Goal: Task Accomplishment & Management: Use online tool/utility

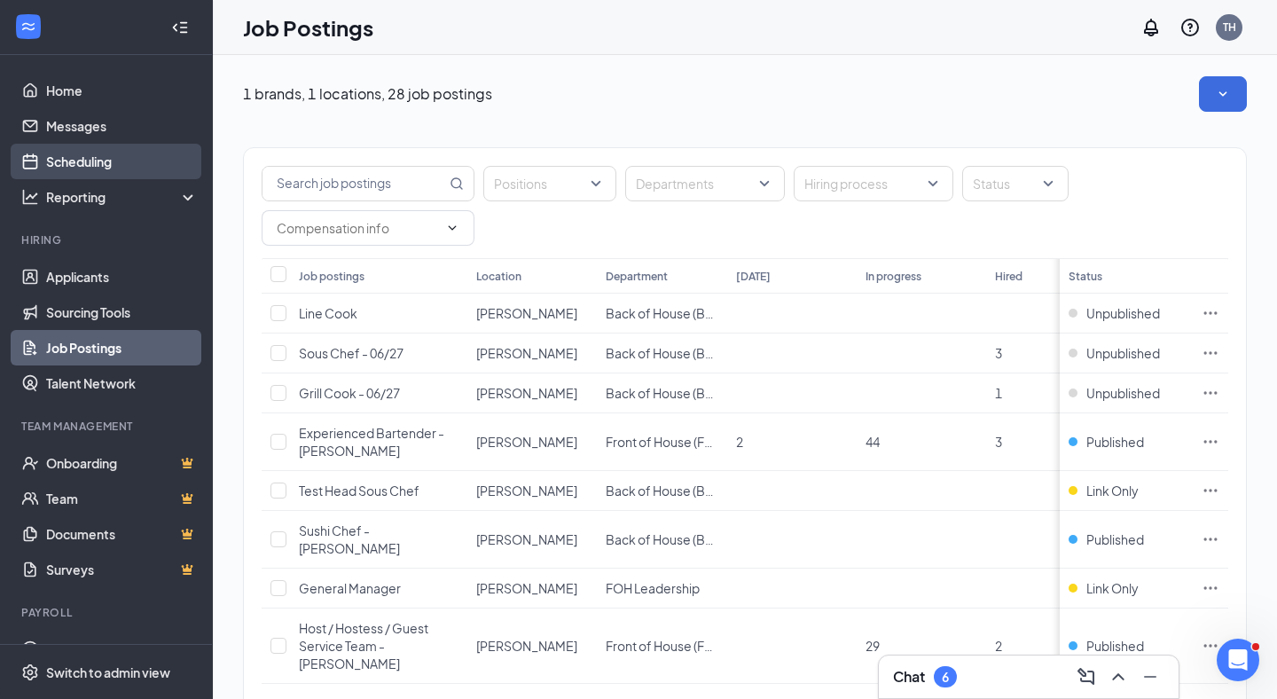
click at [109, 161] on link "Scheduling" at bounding box center [122, 161] width 152 height 35
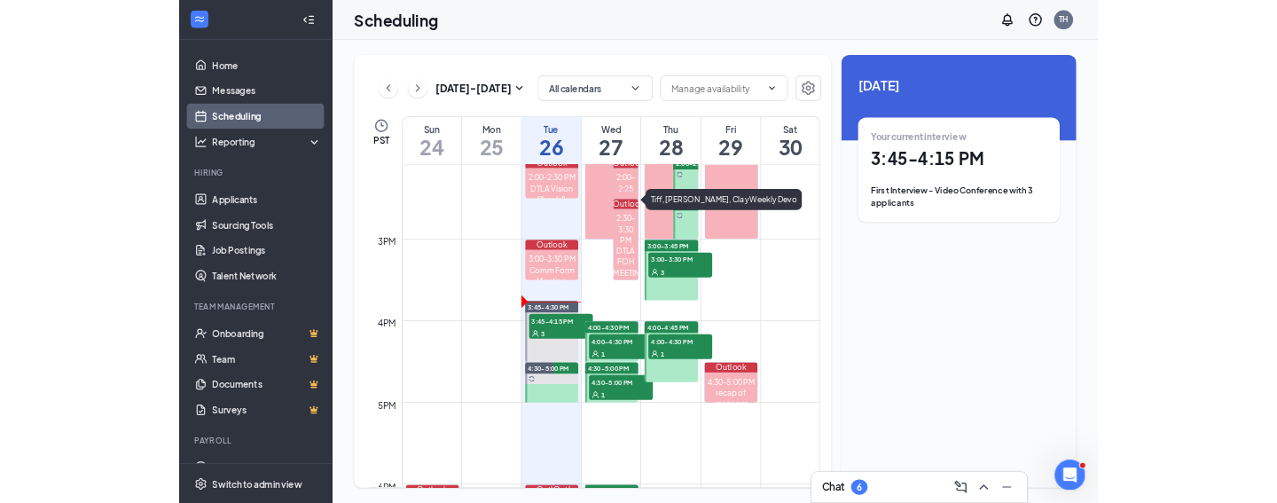
scroll to position [1602, 0]
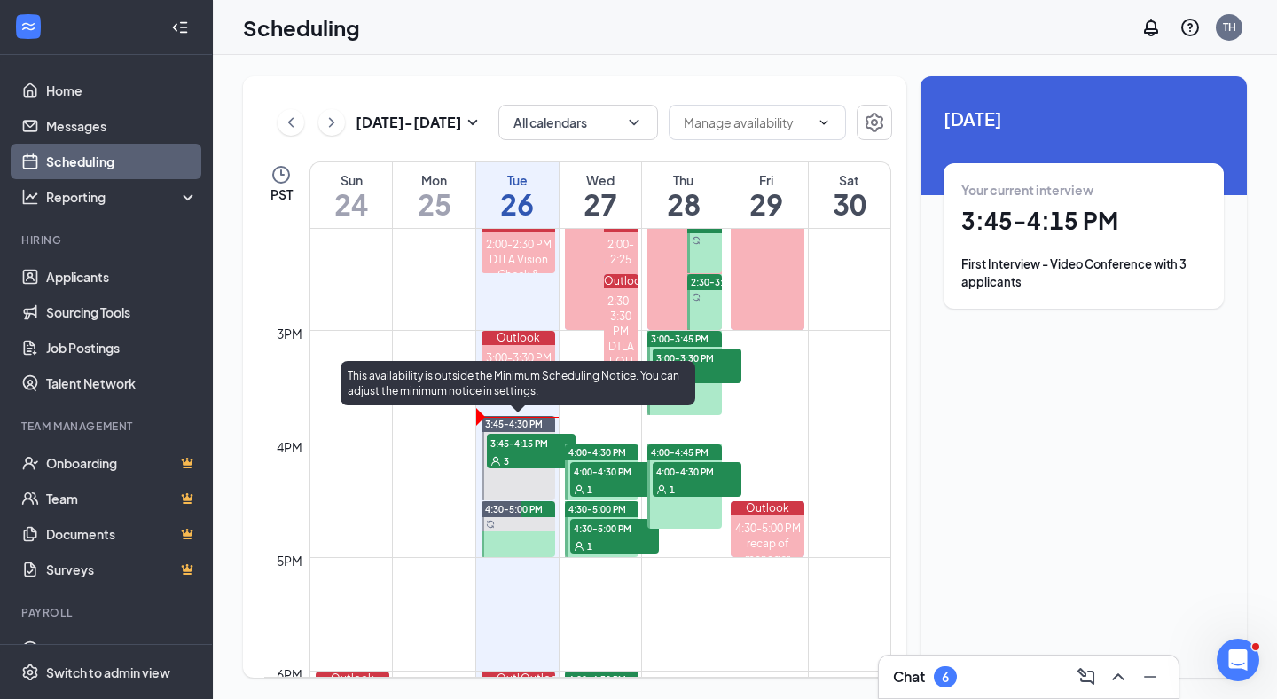
click at [516, 455] on div "3" at bounding box center [531, 460] width 89 height 18
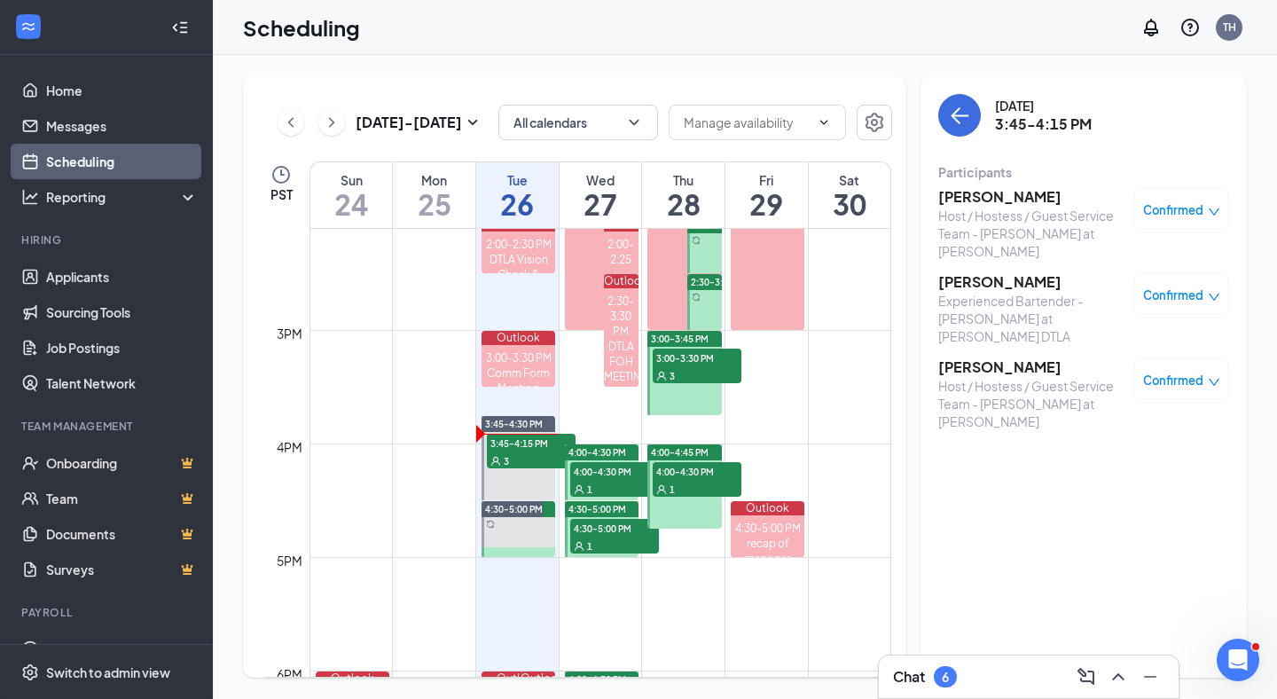
click at [1009, 357] on h3 "[PERSON_NAME]" at bounding box center [1031, 367] width 186 height 20
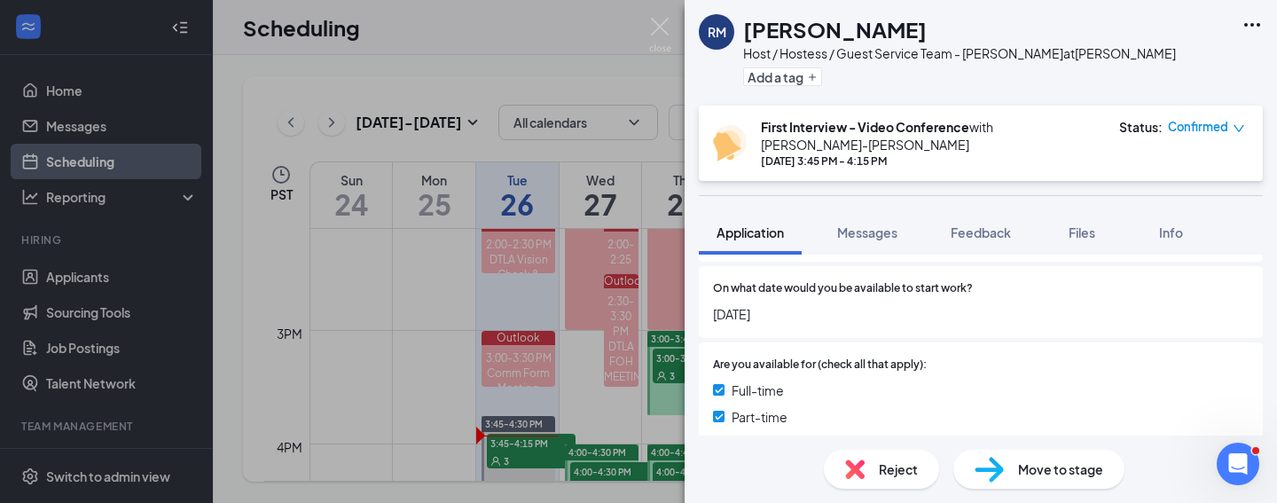
scroll to position [924, 0]
click at [661, 21] on img at bounding box center [660, 35] width 22 height 35
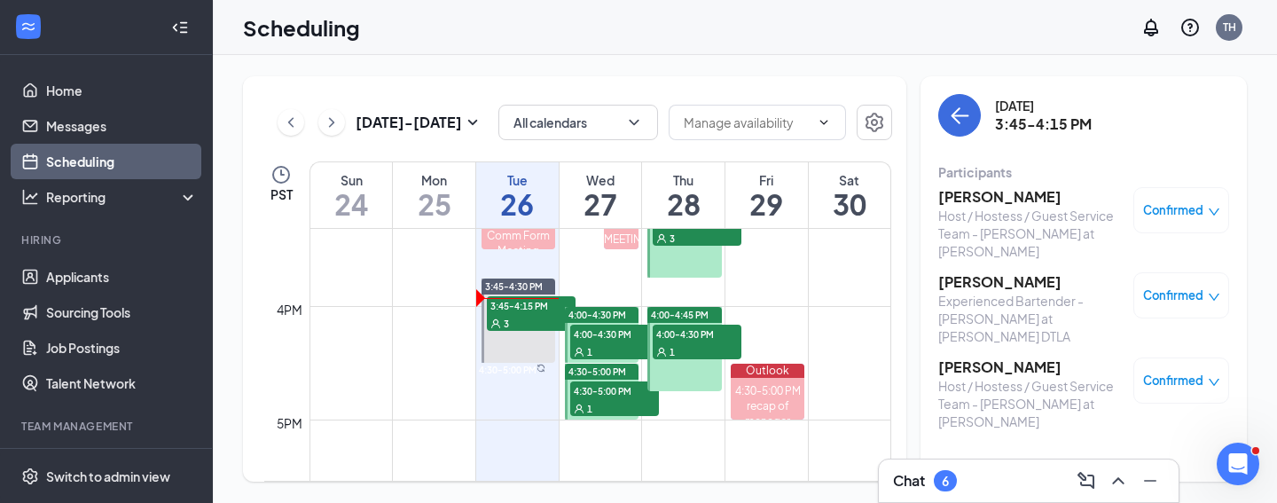
scroll to position [1740, 0]
click at [616, 347] on div "1" at bounding box center [614, 350] width 89 height 18
